Goal: Task Accomplishment & Management: Manage account settings

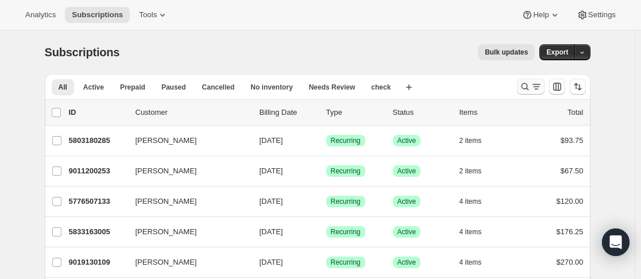
click at [526, 89] on icon "Search and filter results" at bounding box center [524, 86] width 7 height 7
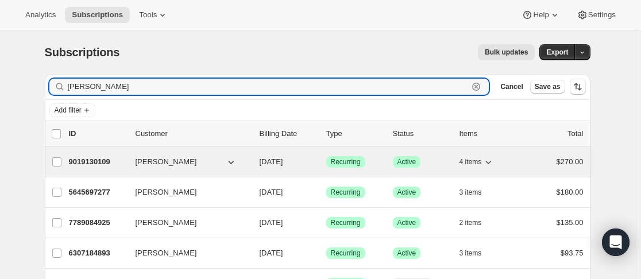
type input "andrew"
click at [126, 161] on p "9019130109" at bounding box center [97, 161] width 57 height 11
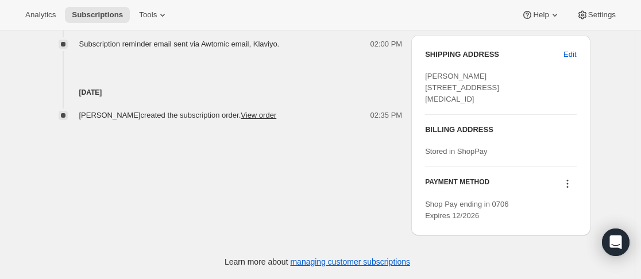
scroll to position [490, 0]
click at [569, 185] on icon at bounding box center [567, 183] width 11 height 11
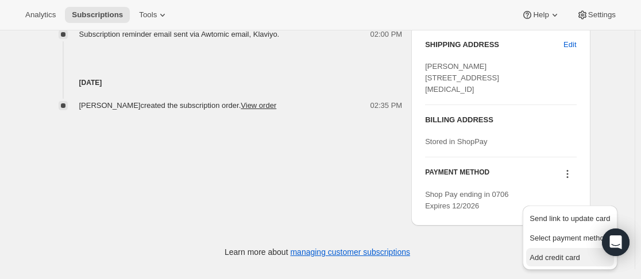
click at [562, 253] on span "Add credit card" at bounding box center [555, 257] width 50 height 9
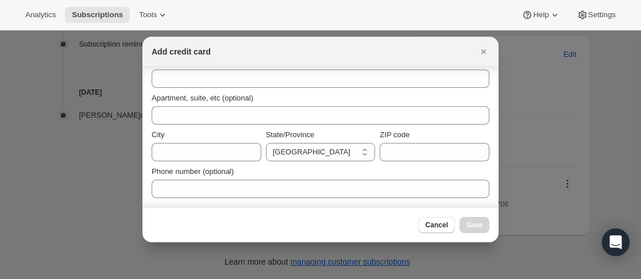
scroll to position [0, 0]
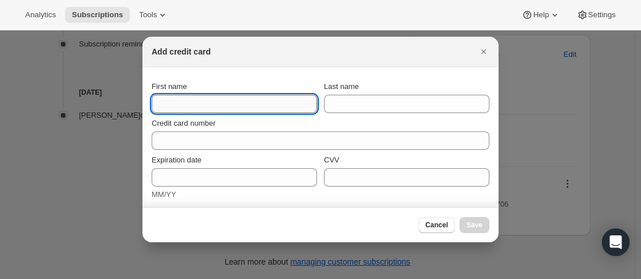
click at [188, 102] on input "First name" at bounding box center [234, 104] width 165 height 18
type input "Andrew"
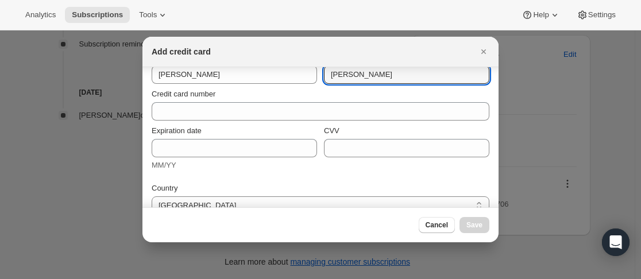
scroll to position [57, 0]
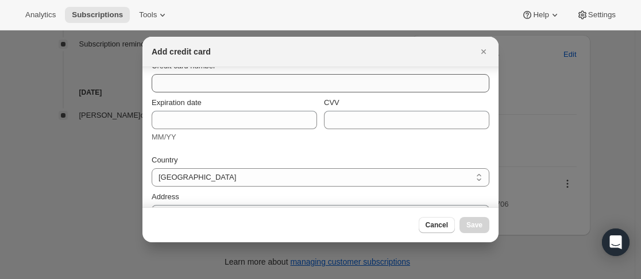
type input "Smalley"
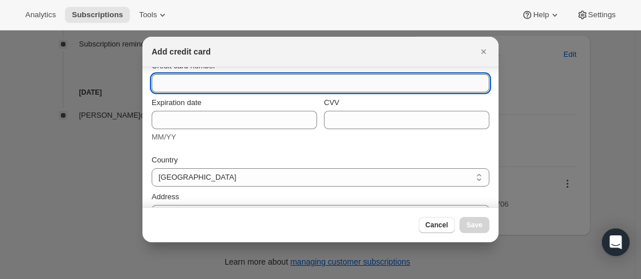
click at [222, 83] on input "Credit card number" at bounding box center [316, 83] width 329 height 18
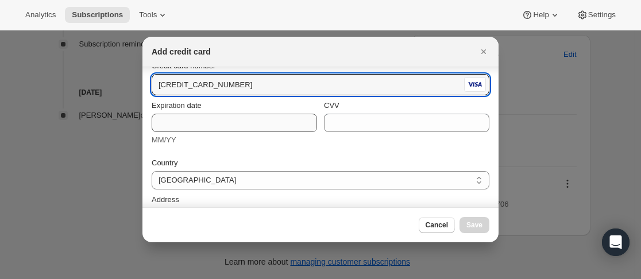
type input "4984 1560 3250 3643"
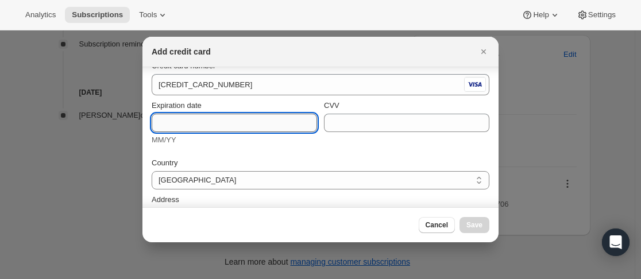
click at [222, 120] on input "Expiration date" at bounding box center [234, 123] width 165 height 18
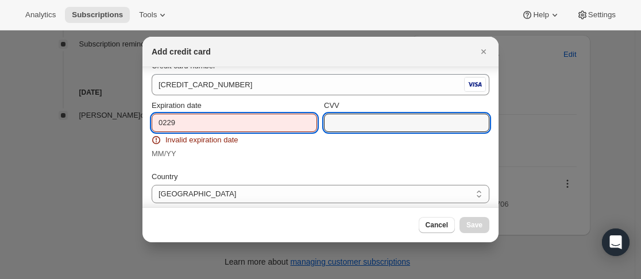
click at [222, 120] on input "0229" at bounding box center [234, 123] width 165 height 18
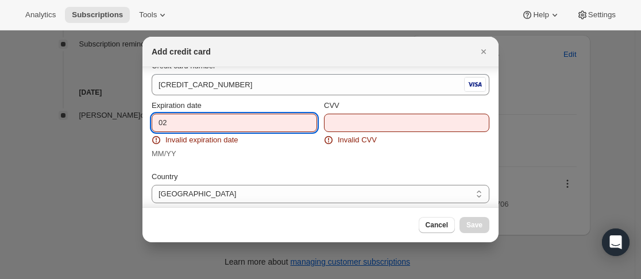
type input "0"
type input "02/29"
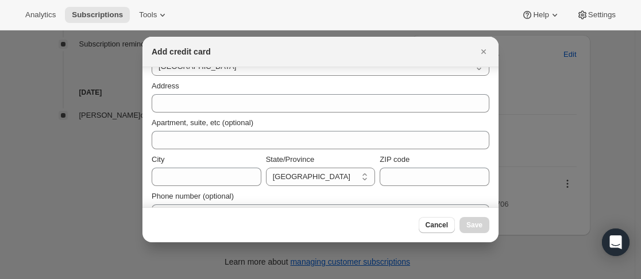
scroll to position [172, 0]
type input "055"
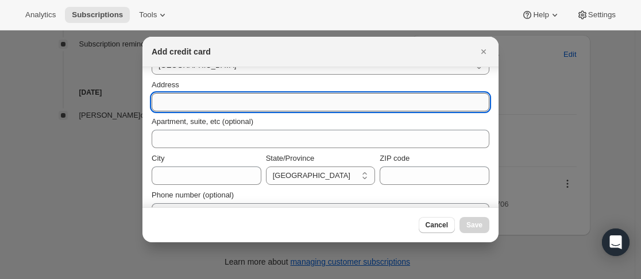
paste input "26 Ardmore Terrace"
type input "26 Ardmore Terrace, Darch"
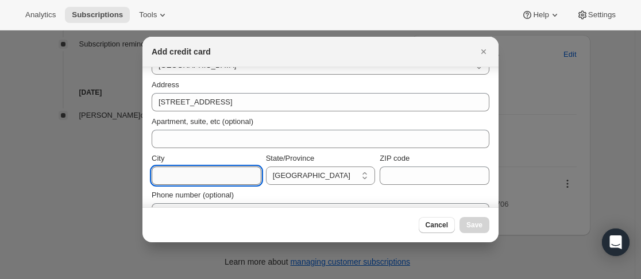
click at [200, 179] on input "City" at bounding box center [207, 176] width 110 height 18
type input "Perth"
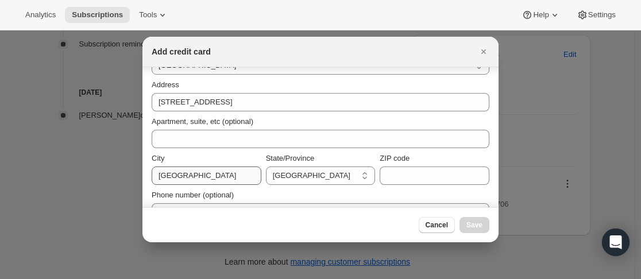
select select "WA"
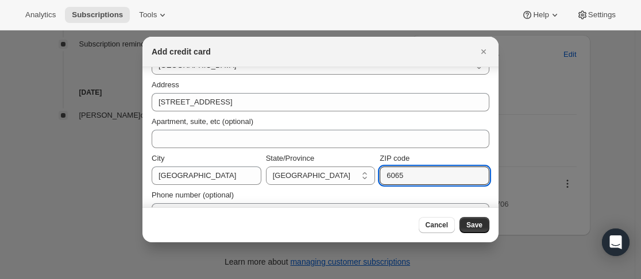
scroll to position [195, 0]
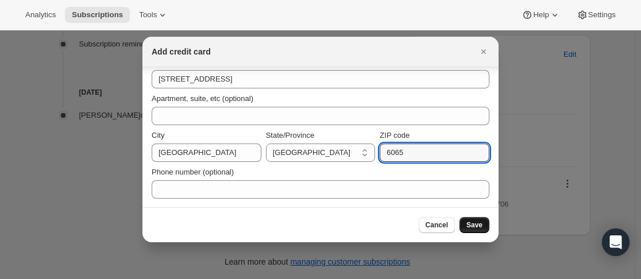
type input "6065"
click at [469, 228] on span "Save" at bounding box center [475, 225] width 16 height 9
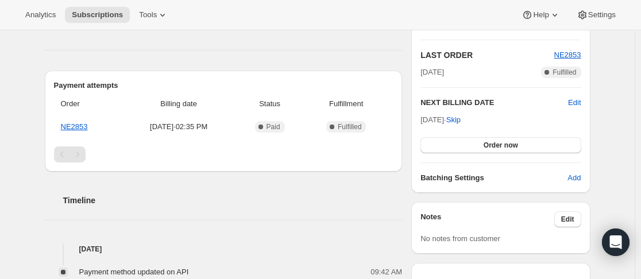
scroll to position [0, 0]
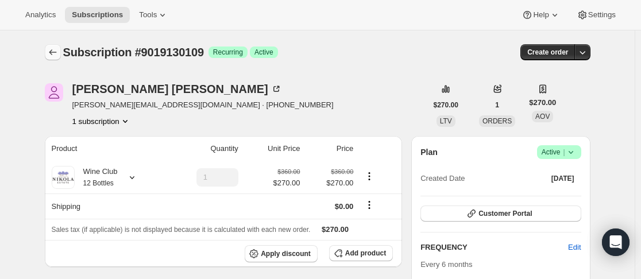
click at [57, 50] on icon "Subscriptions" at bounding box center [52, 52] width 11 height 11
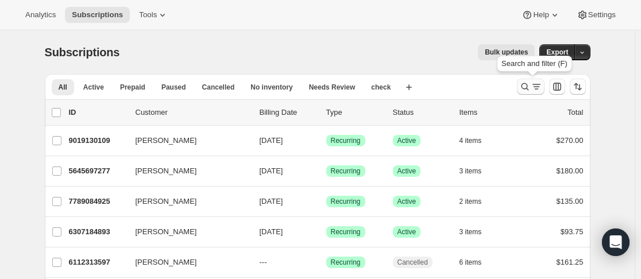
click at [523, 86] on icon "Search and filter results" at bounding box center [524, 86] width 11 height 11
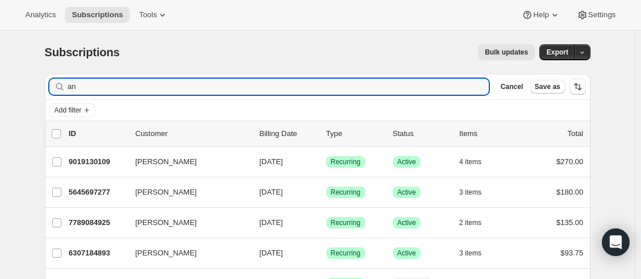
type input "a"
type input "s"
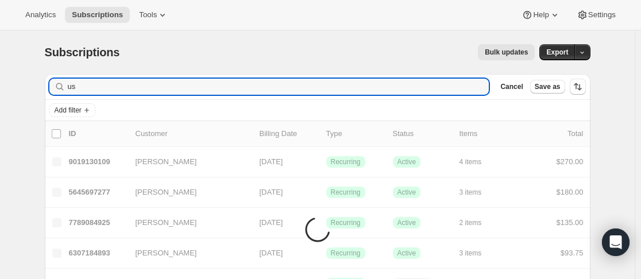
type input "u"
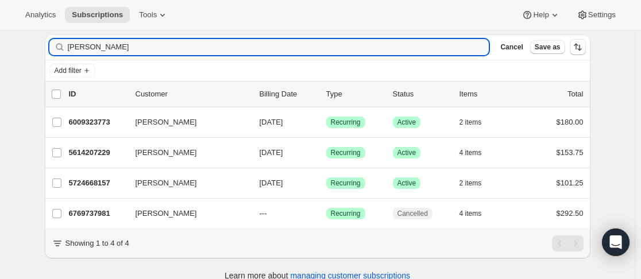
scroll to position [62, 0]
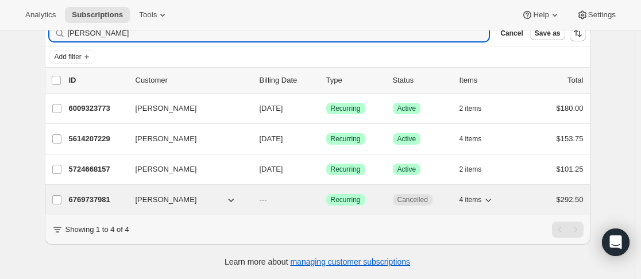
type input "susan"
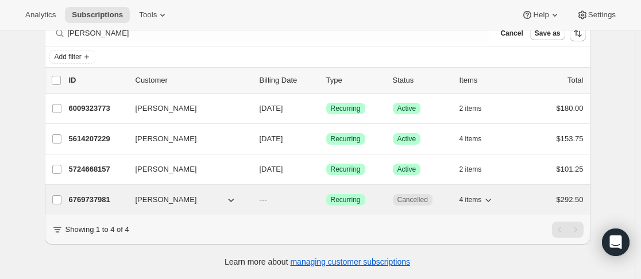
click at [130, 192] on div "6769737981 Susan Anderson --- Success Recurring Cancelled 4 items $292.50" at bounding box center [326, 200] width 515 height 16
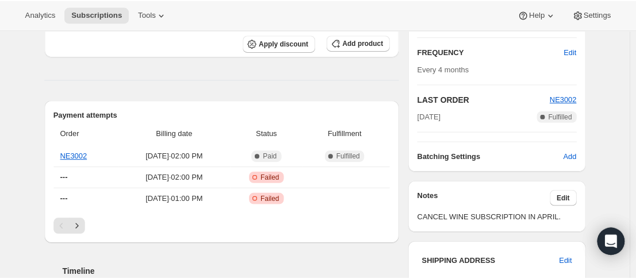
scroll to position [192, 0]
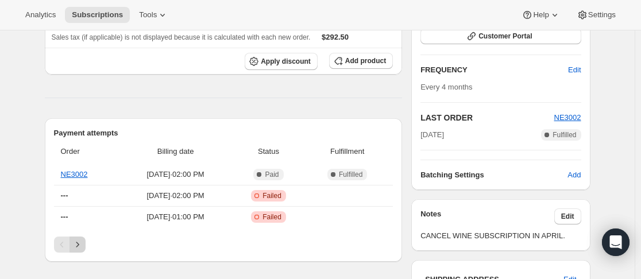
click at [83, 245] on icon "Next" at bounding box center [77, 244] width 11 height 11
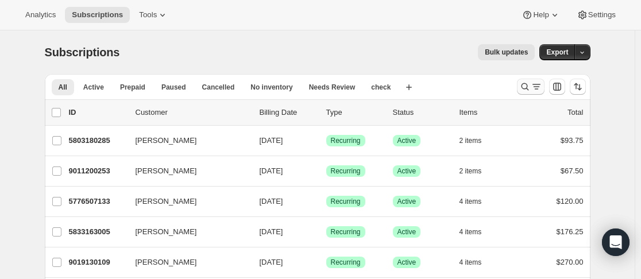
click at [529, 90] on icon "Search and filter results" at bounding box center [524, 86] width 11 height 11
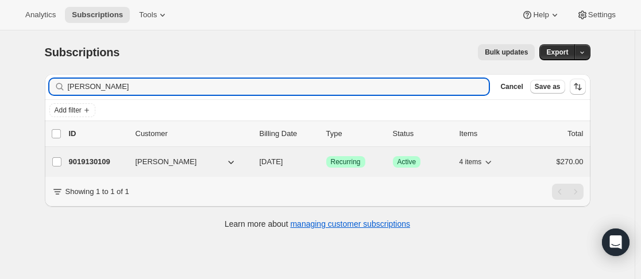
type input "andrew sm"
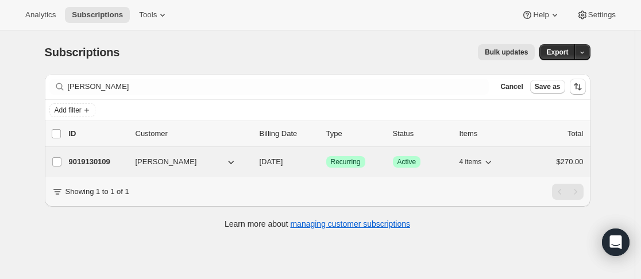
click at [135, 165] on div "9019130109 Andrew Smalley 08/15/2025 Success Recurring Success Active 4 items $…" at bounding box center [326, 162] width 515 height 16
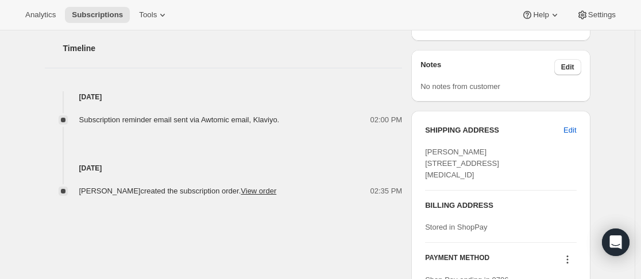
scroll to position [402, 0]
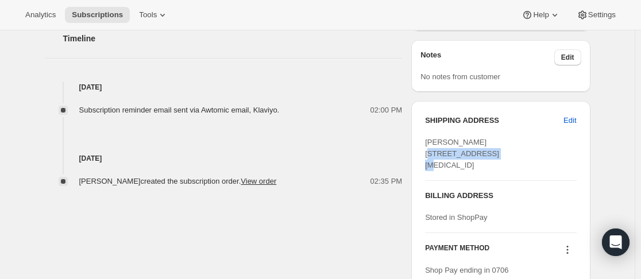
drag, startPoint x: 425, startPoint y: 155, endPoint x: 513, endPoint y: 156, distance: 87.9
click at [513, 156] on div "SHIPPING ADDRESS Edit Andrew Smalley 26 Ardmore Terrace Darch WA, 6065 Australi…" at bounding box center [500, 201] width 179 height 201
copy span "26 Ardmore Terrace"
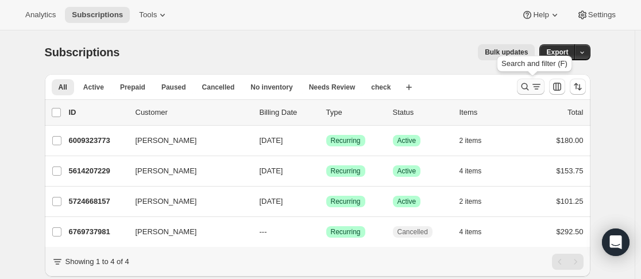
click at [522, 84] on icon "Search and filter results" at bounding box center [524, 86] width 11 height 11
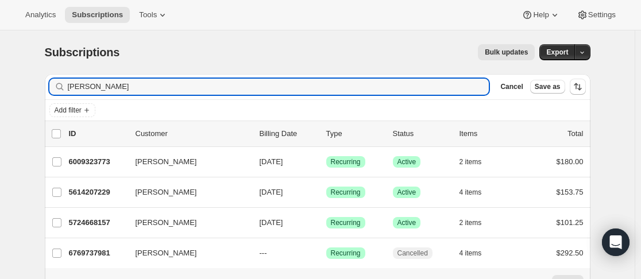
drag, startPoint x: 96, startPoint y: 83, endPoint x: 63, endPoint y: 84, distance: 33.3
click at [63, 84] on div "[PERSON_NAME]" at bounding box center [269, 87] width 440 height 16
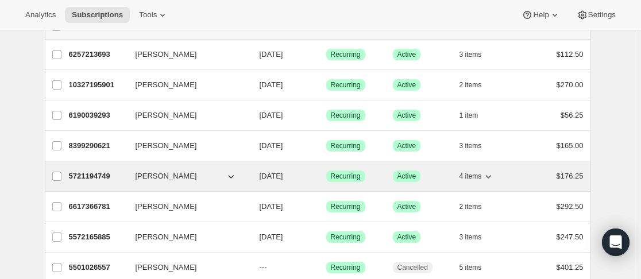
scroll to position [115, 0]
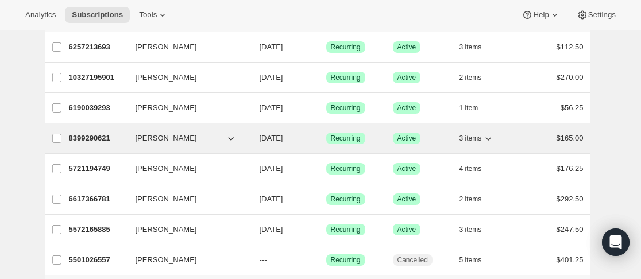
type input "christine"
click at [131, 134] on div "8399290621 Christine Archer 12/11/2025 Success Recurring Success Active 3 items…" at bounding box center [326, 138] width 515 height 16
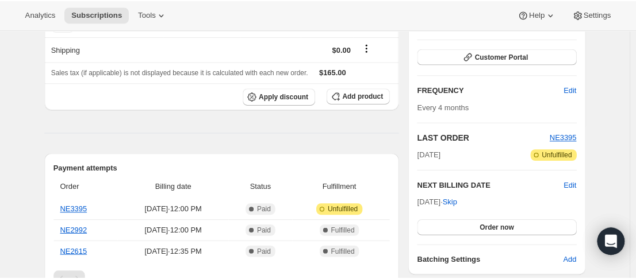
scroll to position [172, 0]
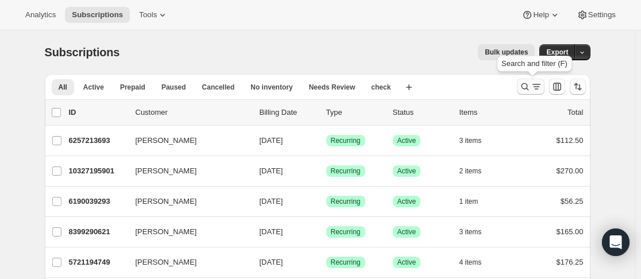
click at [529, 84] on icon "Search and filter results" at bounding box center [524, 86] width 11 height 11
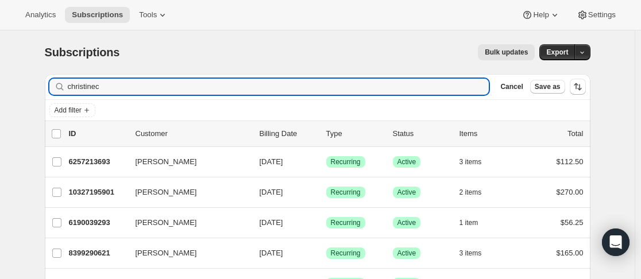
type input "[PERSON_NAME]"
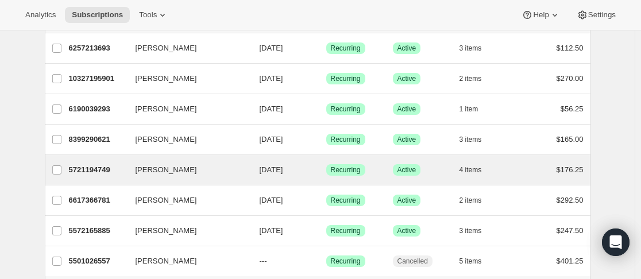
scroll to position [115, 0]
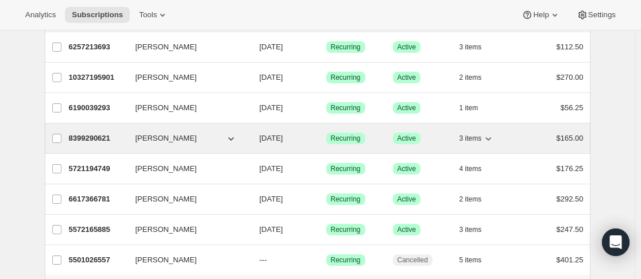
click at [137, 140] on div "8399290621 [PERSON_NAME] [DATE] Success Recurring Success Active 3 items $165.00" at bounding box center [326, 138] width 515 height 16
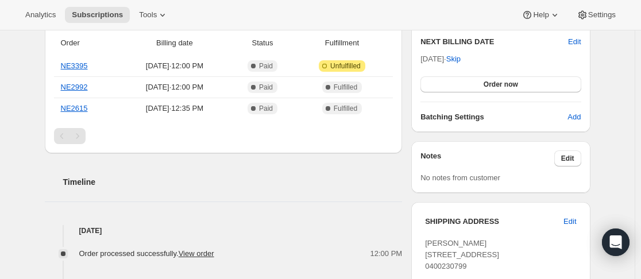
scroll to position [402, 0]
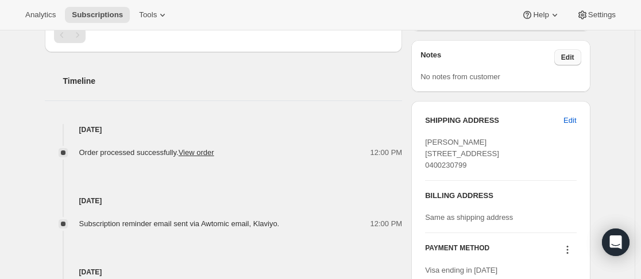
click at [576, 52] on button "Edit" at bounding box center [567, 57] width 27 height 16
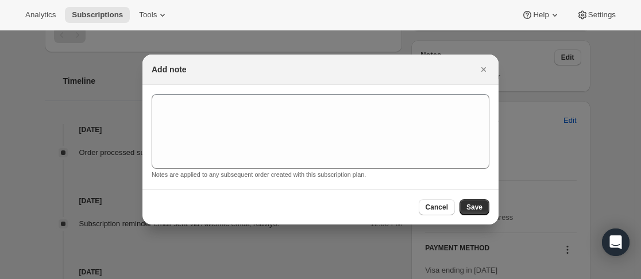
click at [409, 91] on section "Notes are applied to any subsequent order created with this subscription plan." at bounding box center [321, 137] width 356 height 105
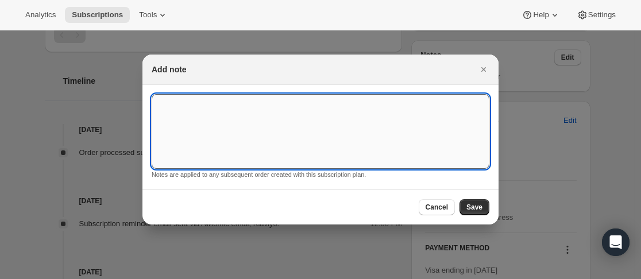
click at [400, 125] on textarea ":r4i:" at bounding box center [321, 131] width 338 height 75
type textarea "Cancel after 11th dec order"
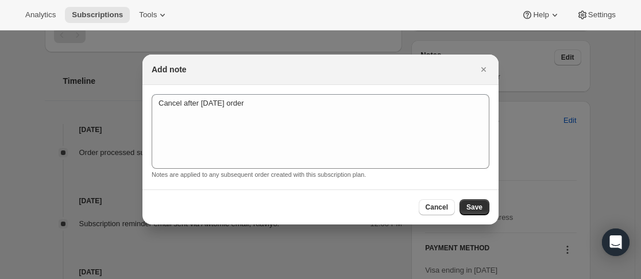
click at [459, 213] on div "Cancel Save" at bounding box center [454, 207] width 71 height 16
click at [475, 207] on span "Save" at bounding box center [475, 207] width 16 height 9
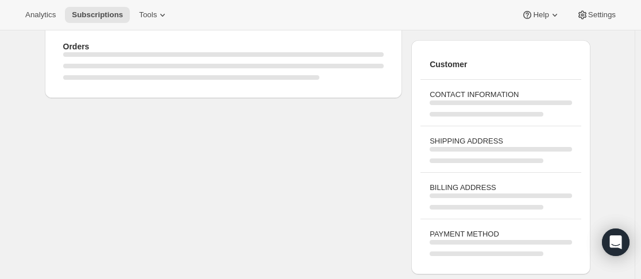
scroll to position [402, 0]
